Goal: Information Seeking & Learning: Learn about a topic

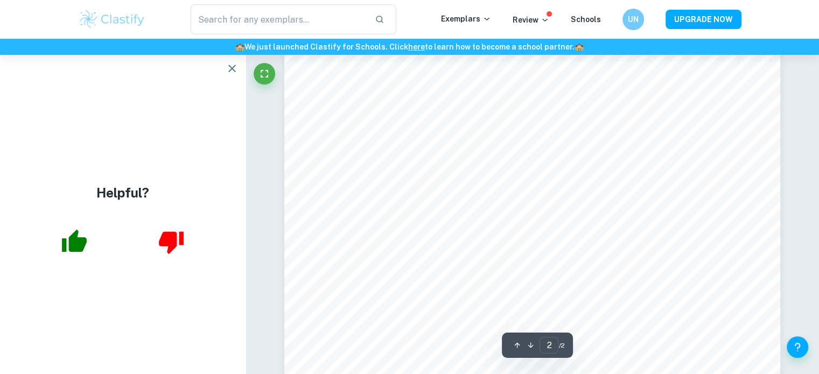
scroll to position [1145, 0]
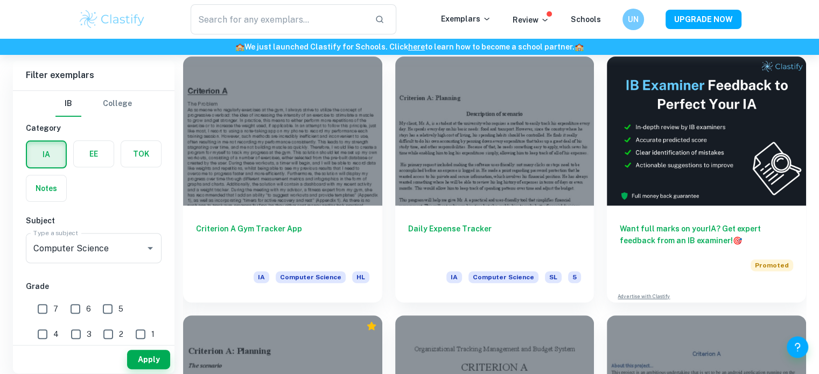
scroll to position [308, 0]
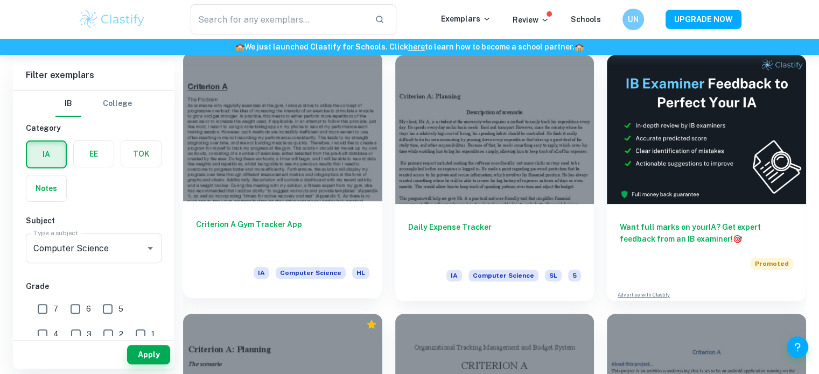
click at [323, 163] on div at bounding box center [282, 126] width 199 height 149
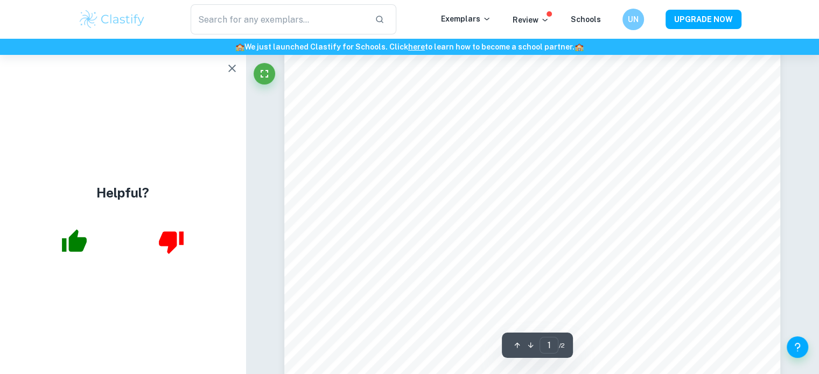
scroll to position [55, 0]
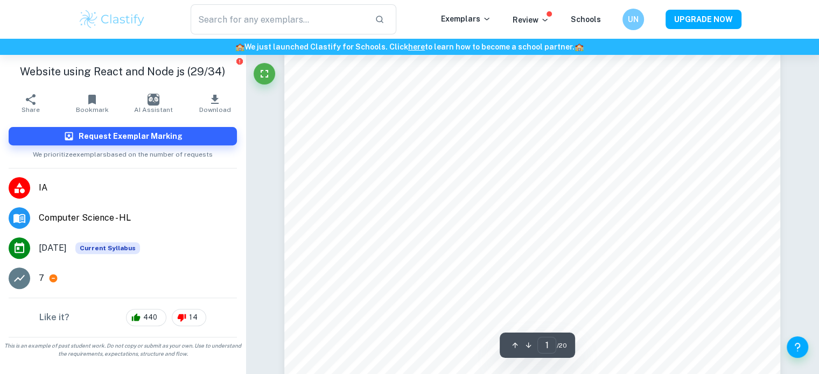
scroll to position [377, 0]
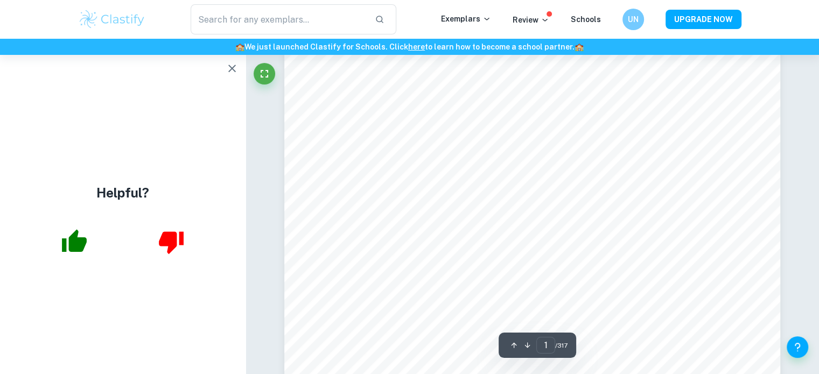
type input "2"
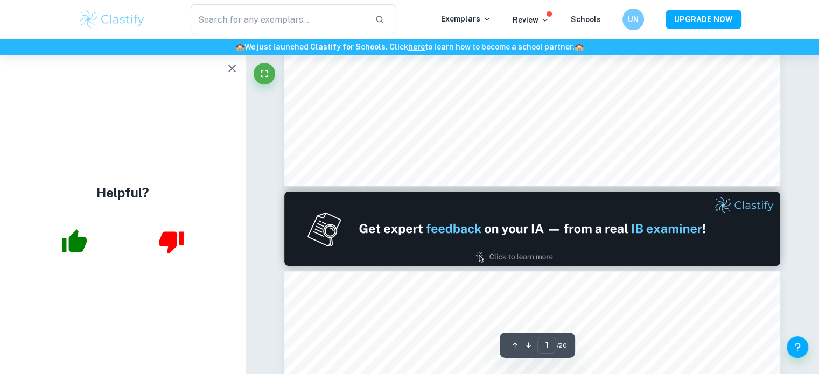
scroll to position [538, 0]
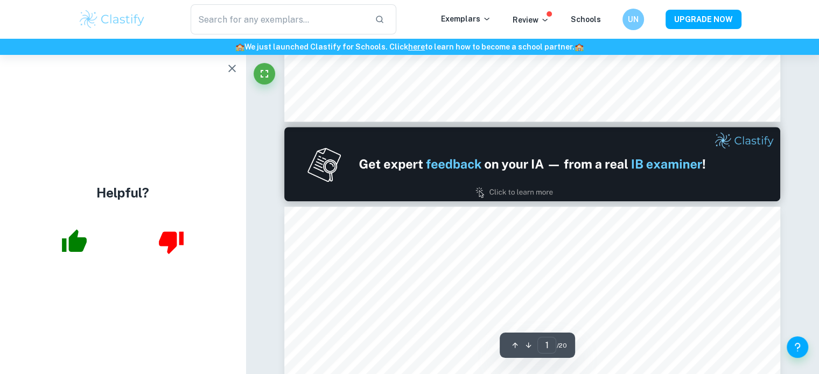
type input "2"
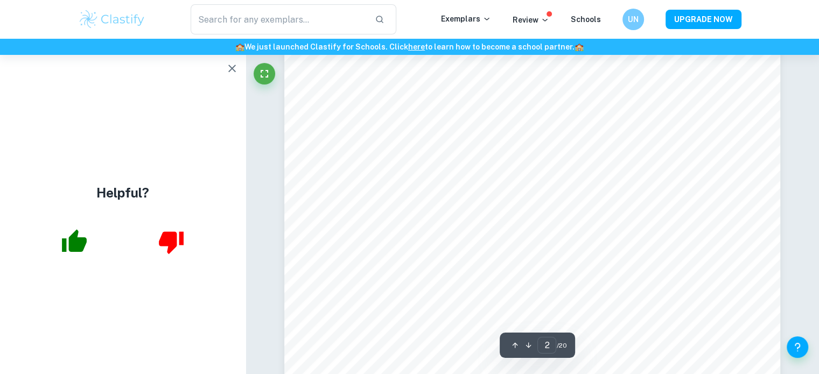
scroll to position [808, 0]
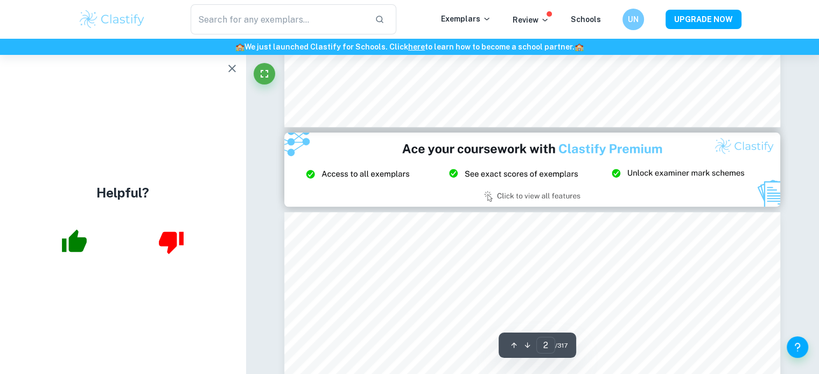
scroll to position [1292, 0]
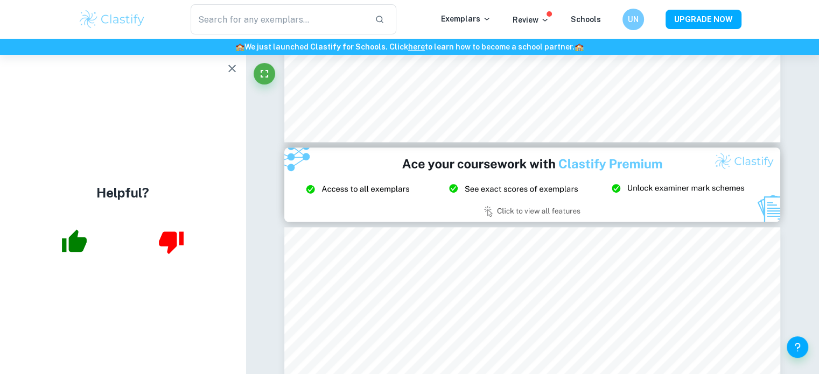
type input "3"
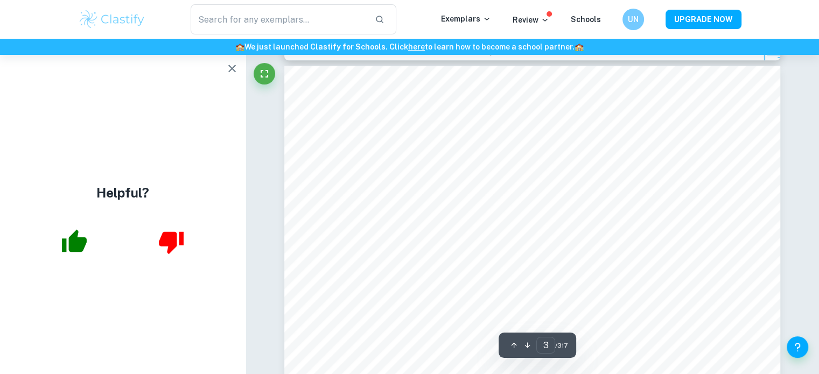
scroll to position [1615, 0]
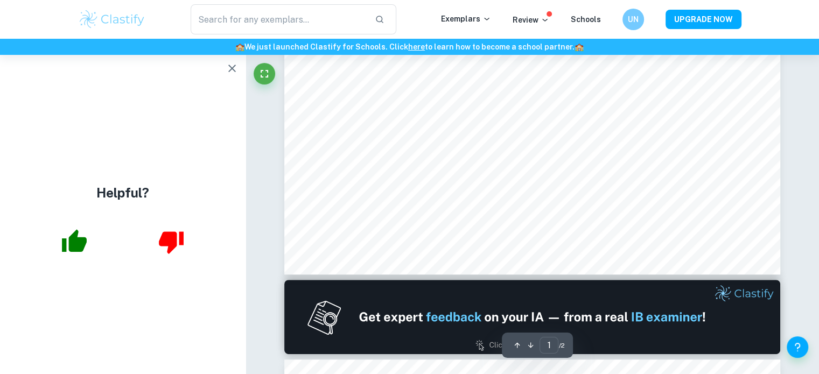
scroll to position [432, 0]
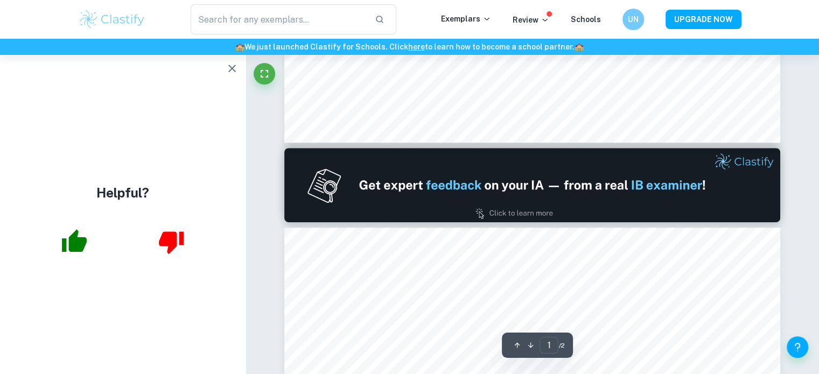
type input "2"
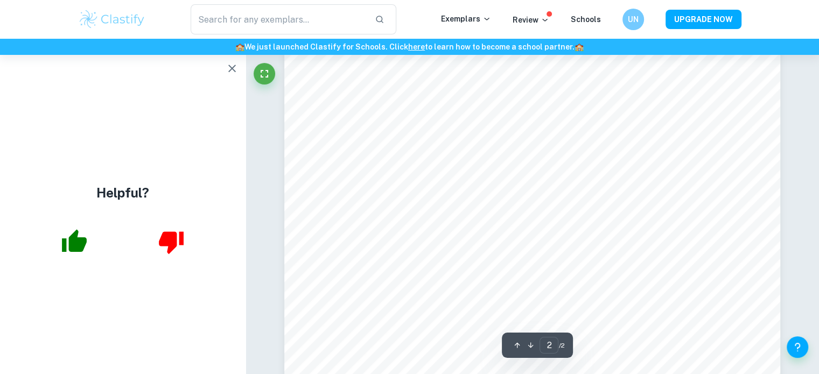
scroll to position [809, 0]
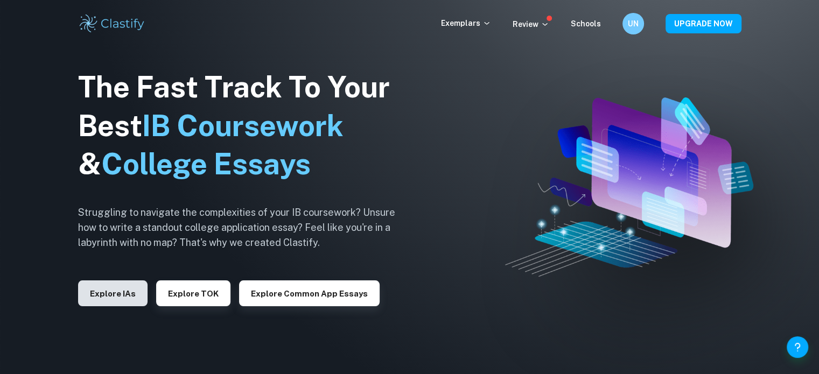
drag, startPoint x: 109, startPoint y: 274, endPoint x: 124, endPoint y: 290, distance: 21.3
click at [124, 290] on div "The Fast Track To Your Best IB Coursework & College Essays Struggling to naviga…" at bounding box center [245, 187] width 334 height 368
click at [123, 292] on button "Explore IAs" at bounding box center [112, 293] width 69 height 26
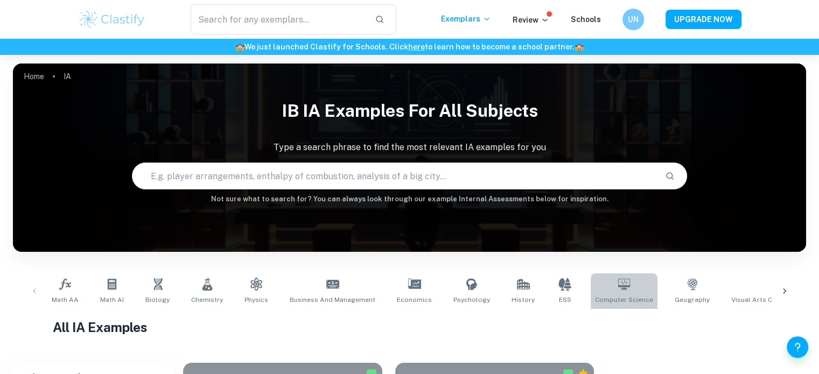
click at [622, 299] on span "Computer Science" at bounding box center [624, 300] width 58 height 10
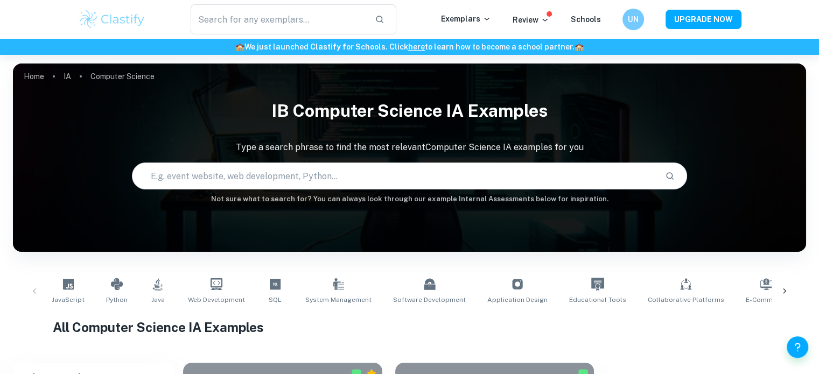
click at [298, 181] on input "text" at bounding box center [394, 176] width 524 height 30
type input "habit tracker"
click at [674, 180] on icon "Search" at bounding box center [670, 176] width 10 height 10
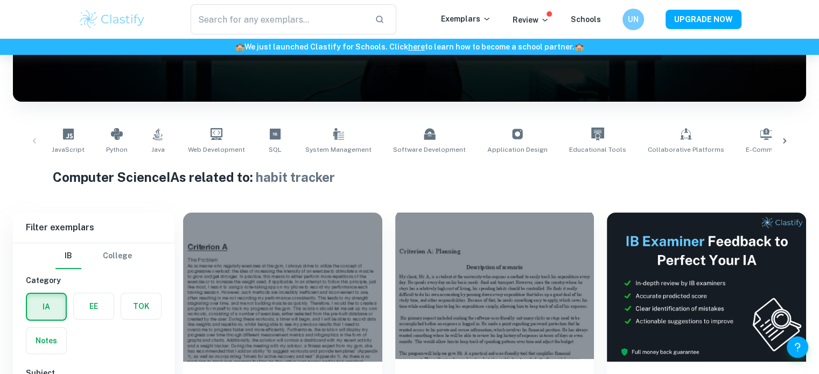
scroll to position [312, 0]
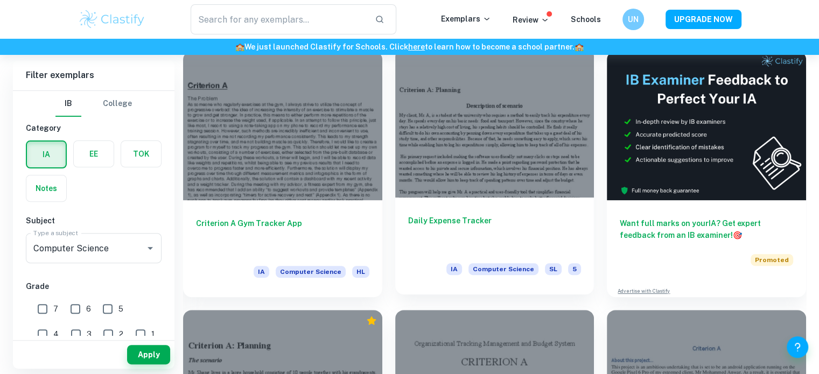
click at [470, 179] on div at bounding box center [494, 122] width 199 height 149
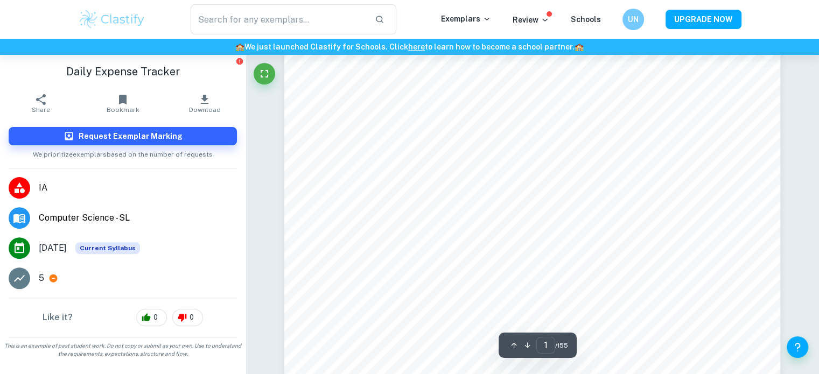
scroll to position [323, 0]
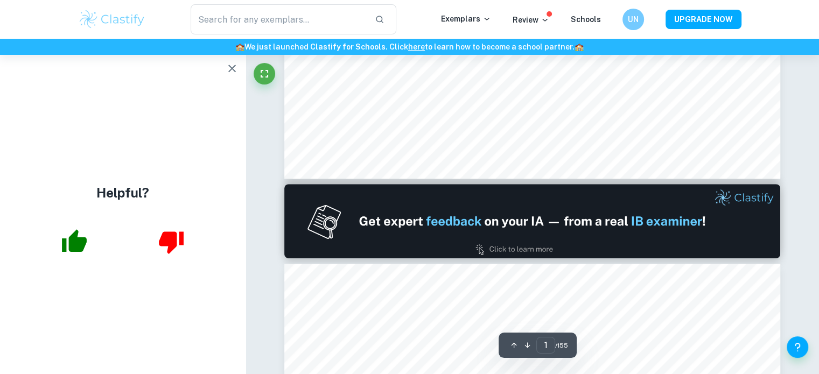
type input "2"
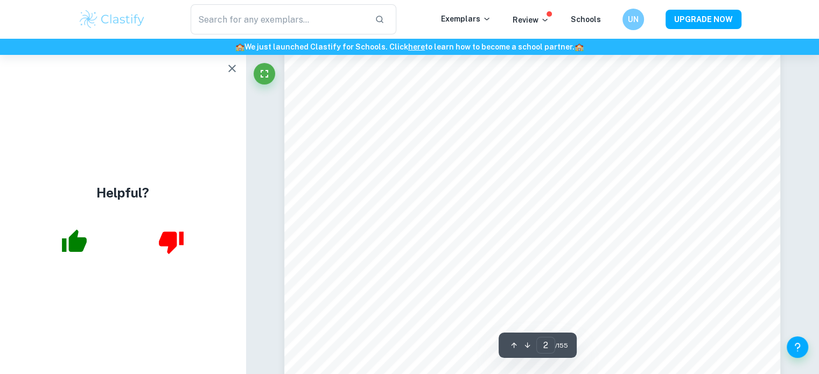
scroll to position [915, 0]
